Goal: Navigation & Orientation: Find specific page/section

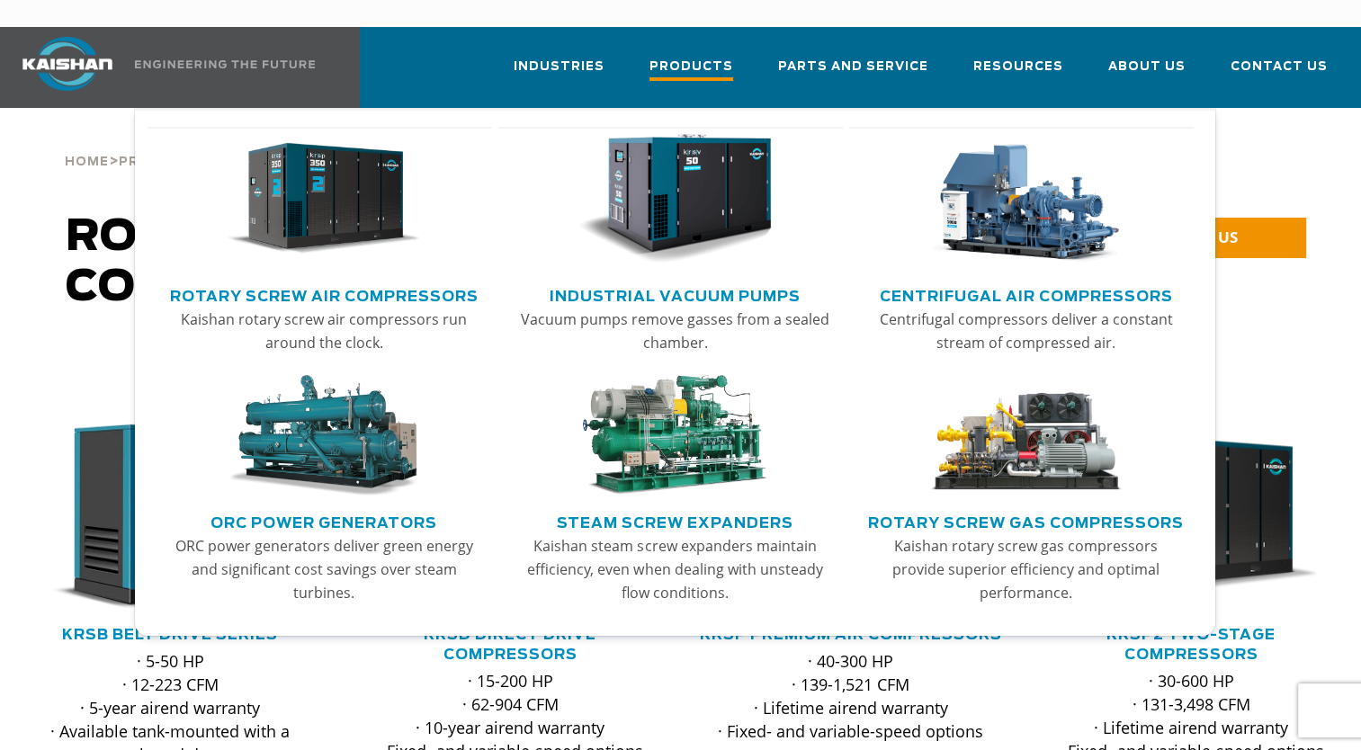
click at [709, 57] on span "Products" at bounding box center [691, 69] width 84 height 24
